Goal: Task Accomplishment & Management: Use online tool/utility

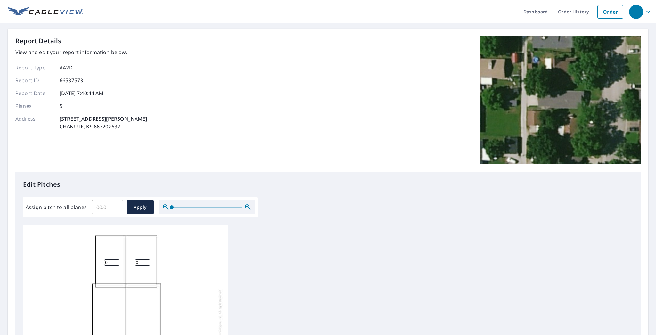
click at [111, 208] on input "Assign pitch to all planes" at bounding box center [107, 207] width 31 height 18
type input "4"
click at [145, 210] on span "Apply" at bounding box center [140, 207] width 17 height 8
type input "4"
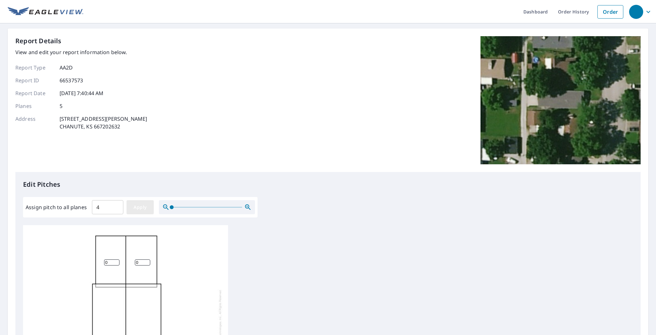
type input "4"
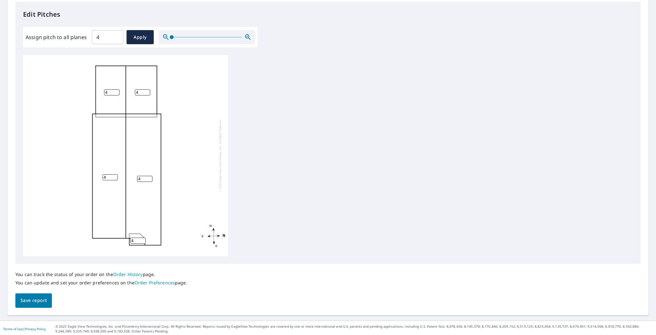
scroll to position [172, 0]
click at [50, 289] on div "You can track the status of your order on the Order History page. You can updat…" at bounding box center [101, 276] width 172 height 29
click at [44, 299] on span "Save report" at bounding box center [33, 299] width 26 height 8
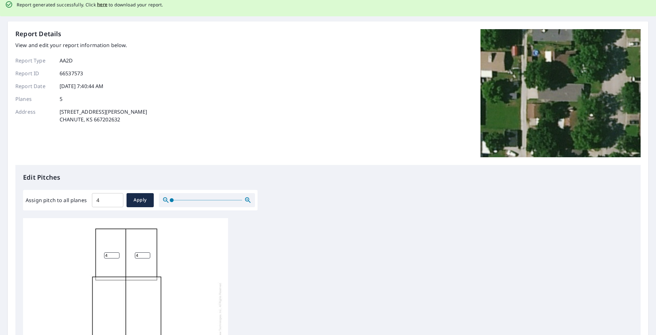
scroll to position [0, 0]
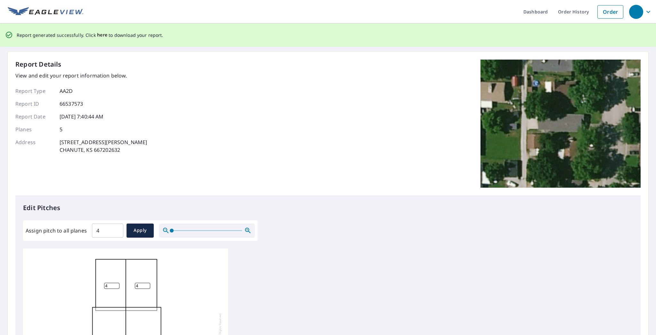
click at [99, 36] on span "here" at bounding box center [102, 35] width 11 height 8
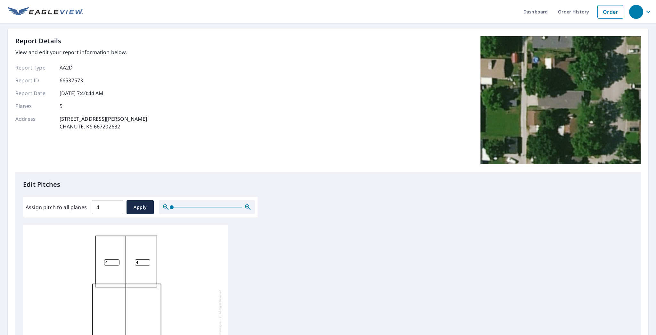
drag, startPoint x: 47, startPoint y: 19, endPoint x: 107, endPoint y: 26, distance: 60.0
click at [107, 26] on div "Dashboard Order History Order Report Details View and edit your report informat…" at bounding box center [328, 167] width 656 height 335
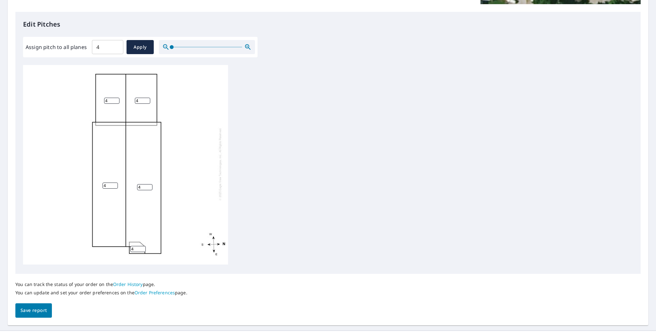
scroll to position [6, 0]
click at [34, 305] on button "Save report" at bounding box center [33, 310] width 37 height 14
drag, startPoint x: 15, startPoint y: 0, endPoint x: 109, endPoint y: 15, distance: 95.1
click at [109, 15] on div "Edit Pitches Assign pitch to all planes 4 ​ Apply 4 4 4 4 4" at bounding box center [327, 143] width 625 height 262
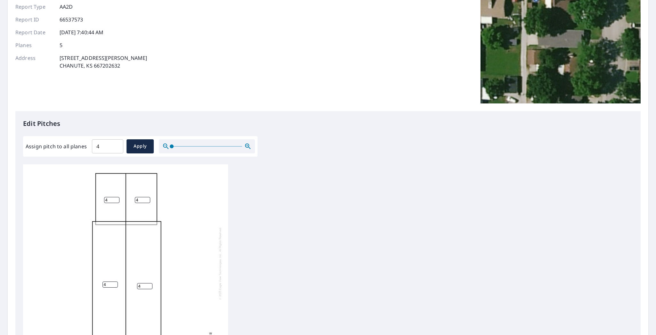
scroll to position [0, 0]
